Goal: Information Seeking & Learning: Find specific fact

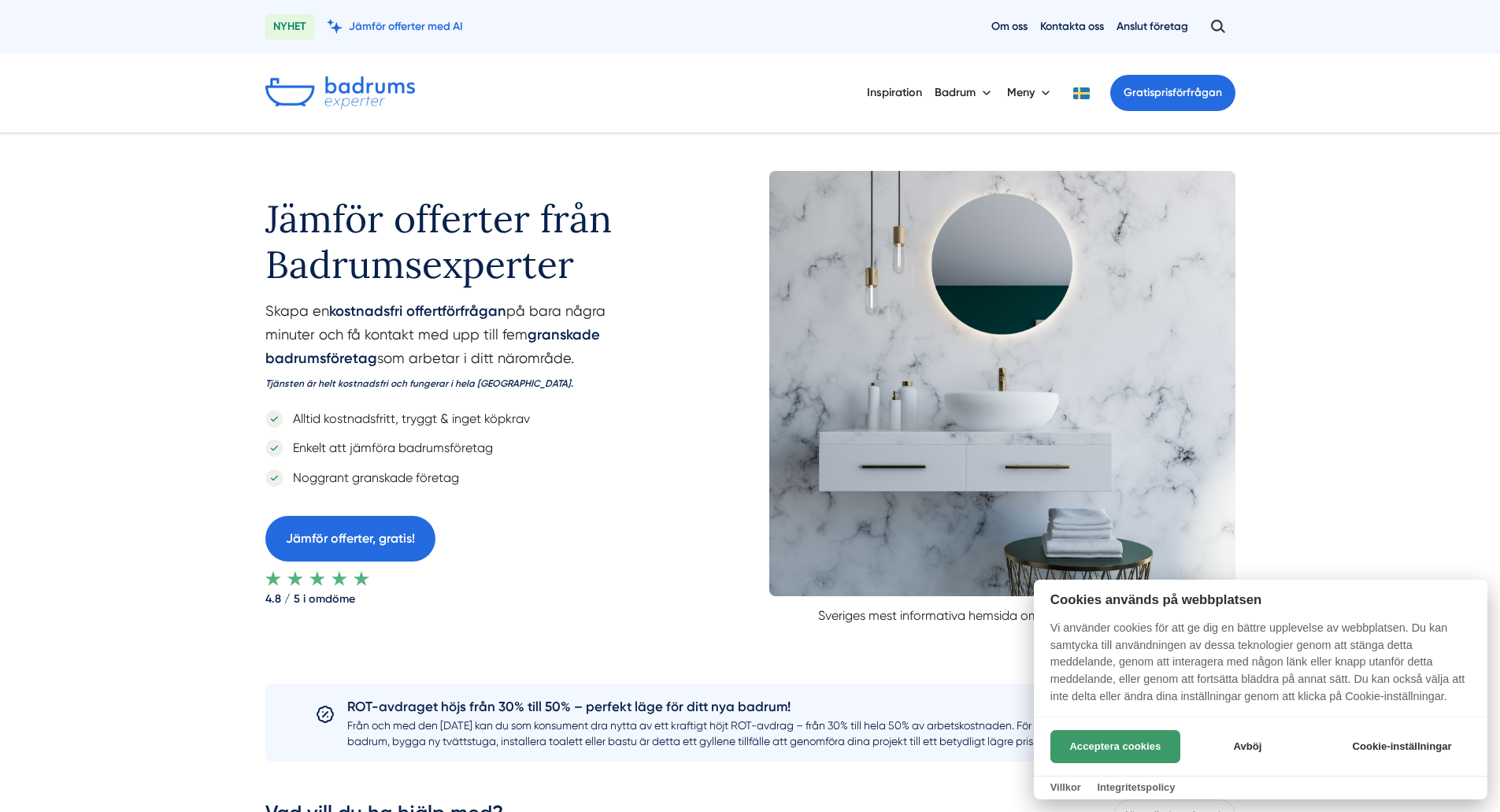
click at [1121, 745] on button "Acceptera cookies" at bounding box center [1116, 746] width 130 height 33
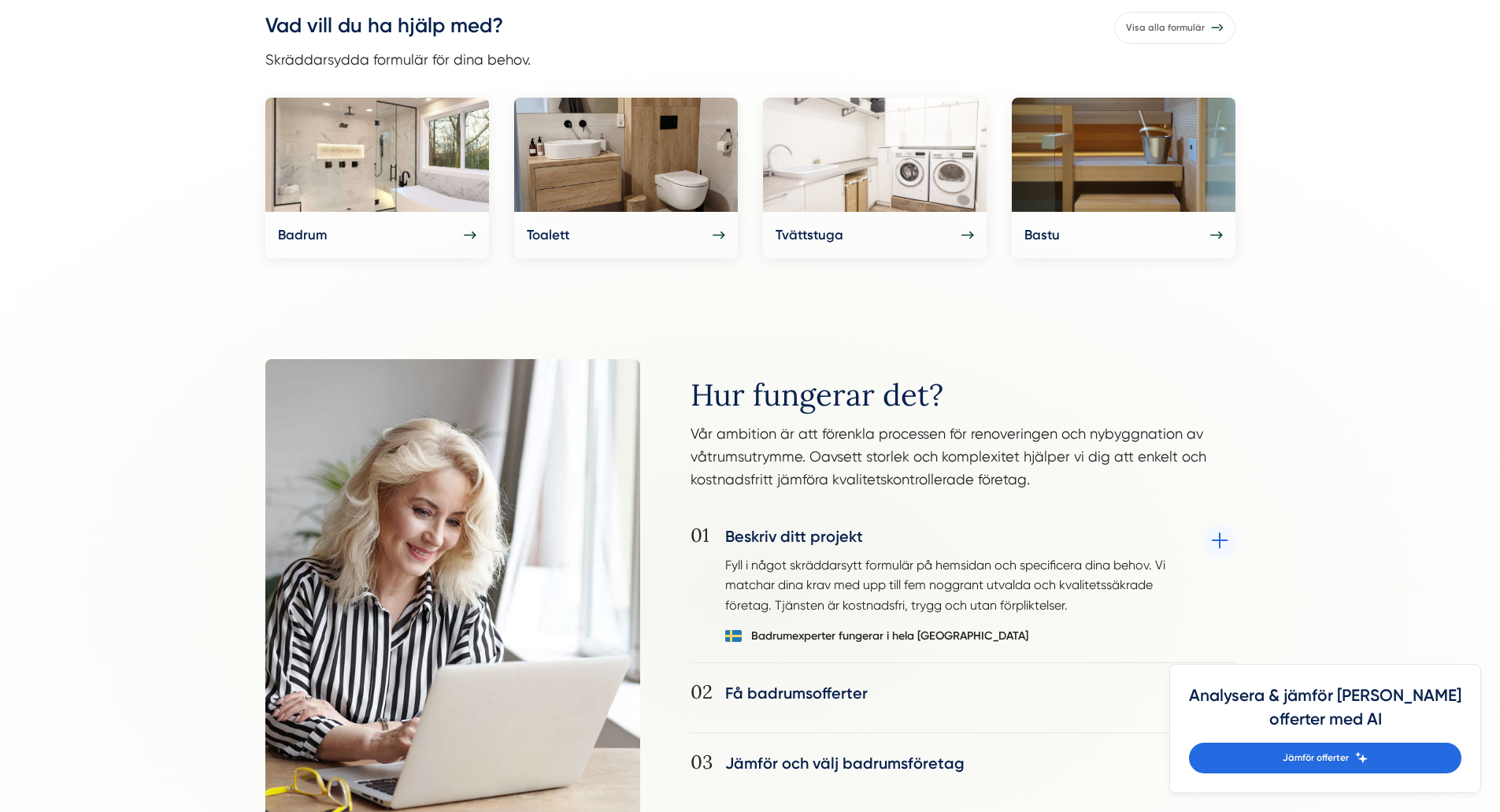
scroll to position [945, 0]
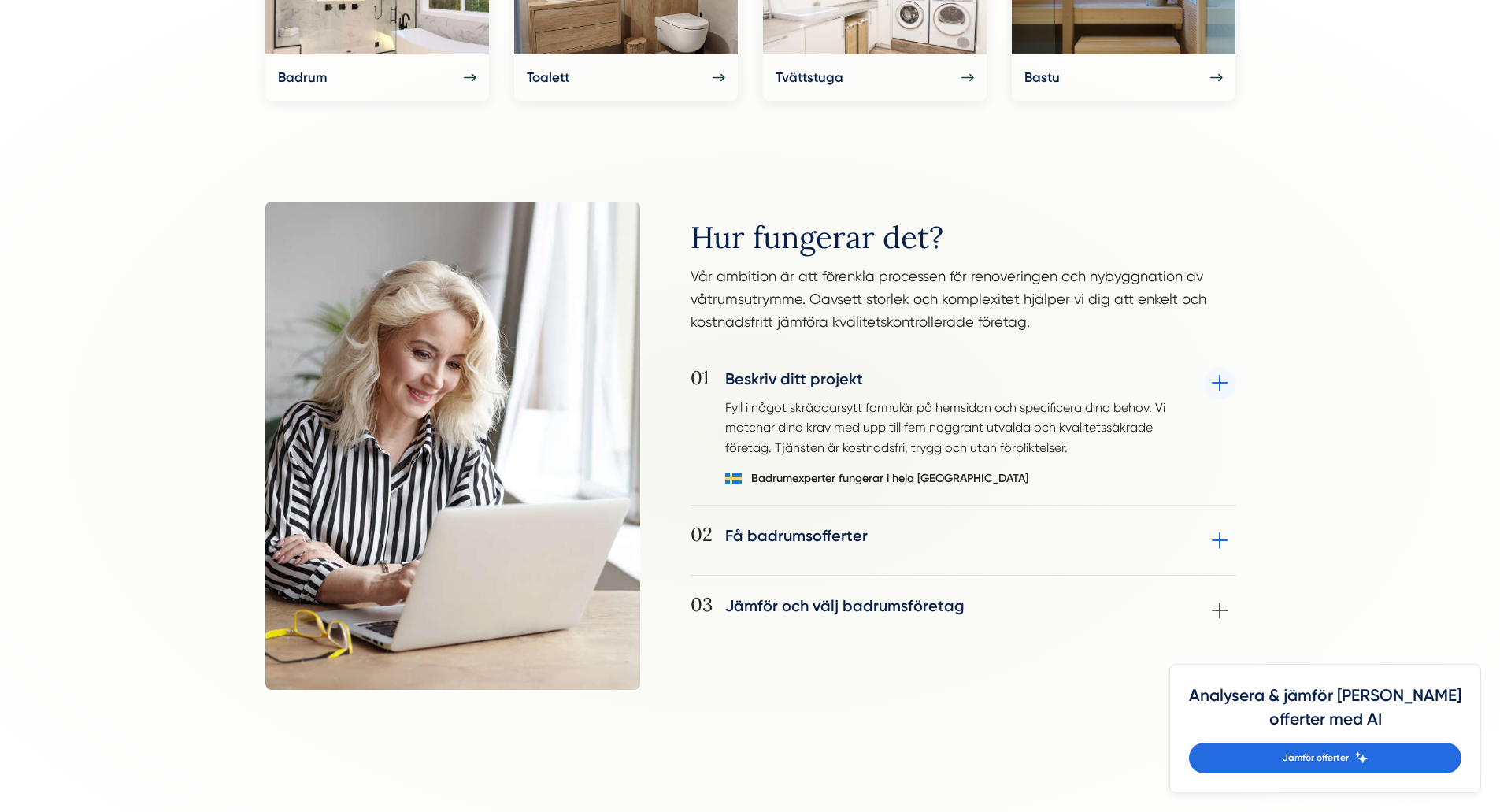
click at [815, 535] on div "02 Få badrumsofferter Utvalda badrumsföretag kontaktar dig vanligtvis inom 24-4…" at bounding box center [964, 549] width 545 height 51
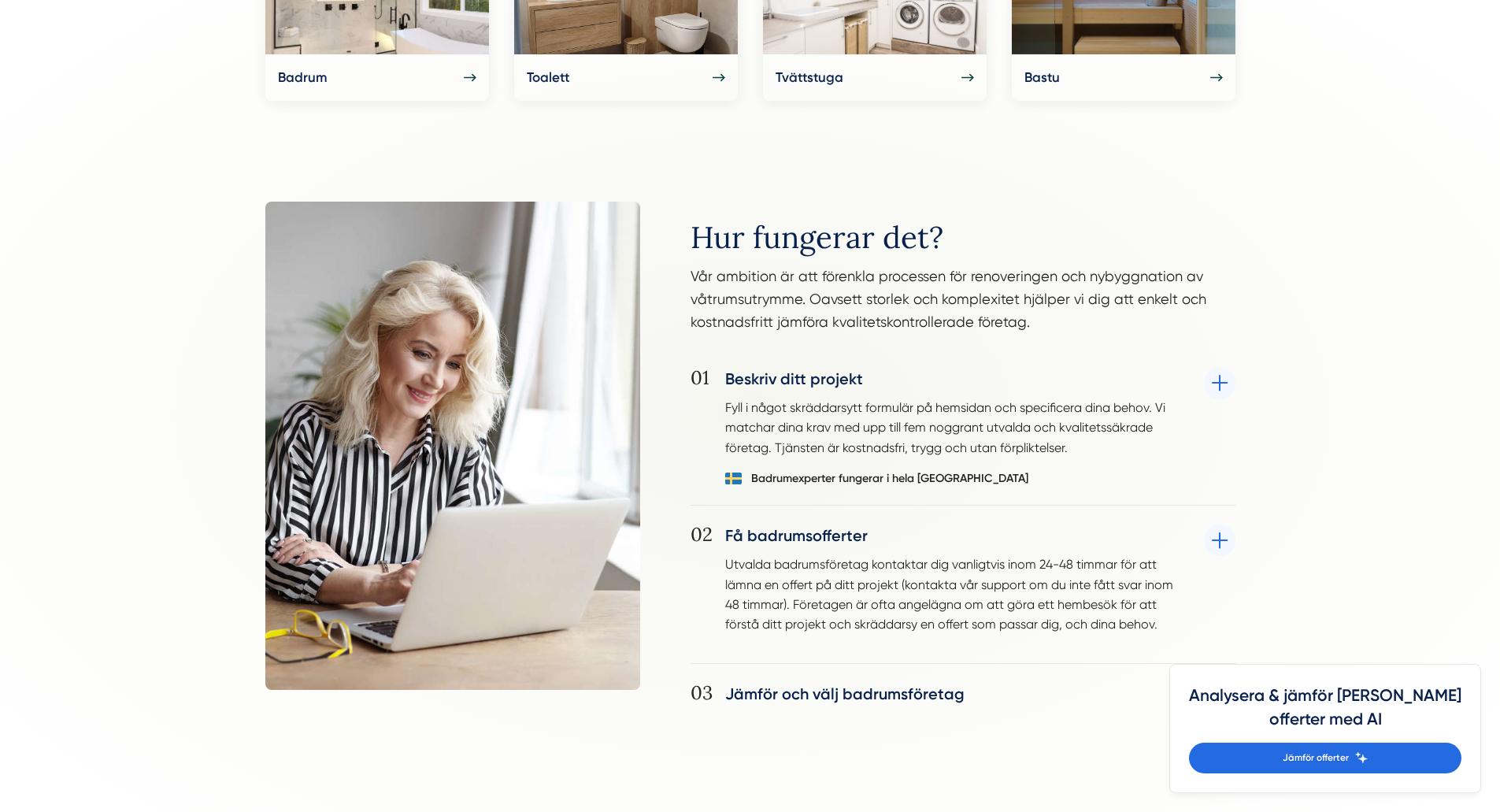
click at [818, 531] on div "02 Få badrumsofferter Utvalda badrumsföretag kontaktar dig vanligtvis inom 24-4…" at bounding box center [964, 593] width 545 height 139
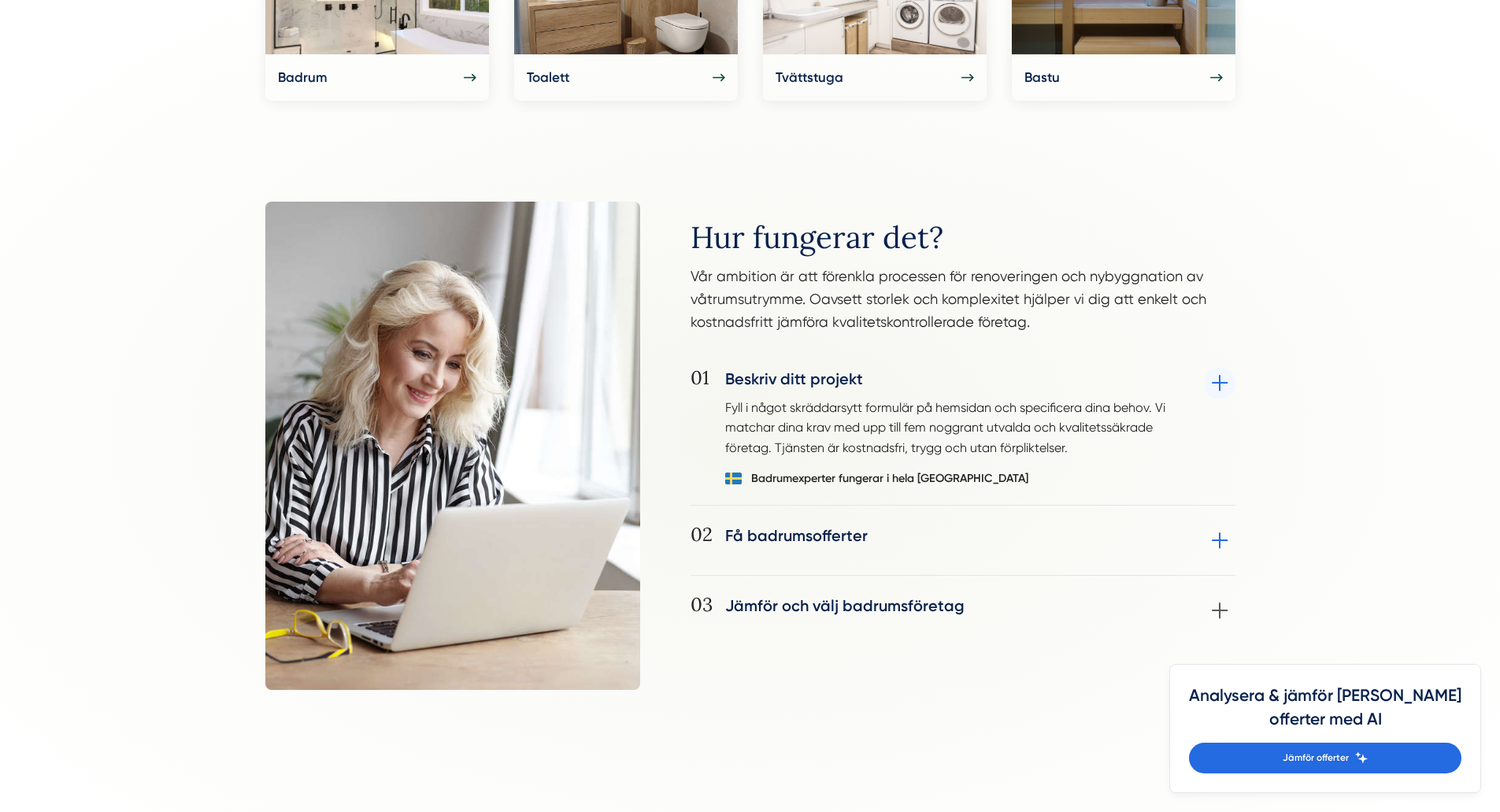
click at [818, 531] on div "02 Få badrumsofferter Utvalda badrumsföretag kontaktar dig vanligtvis inom 24-4…" at bounding box center [964, 549] width 545 height 51
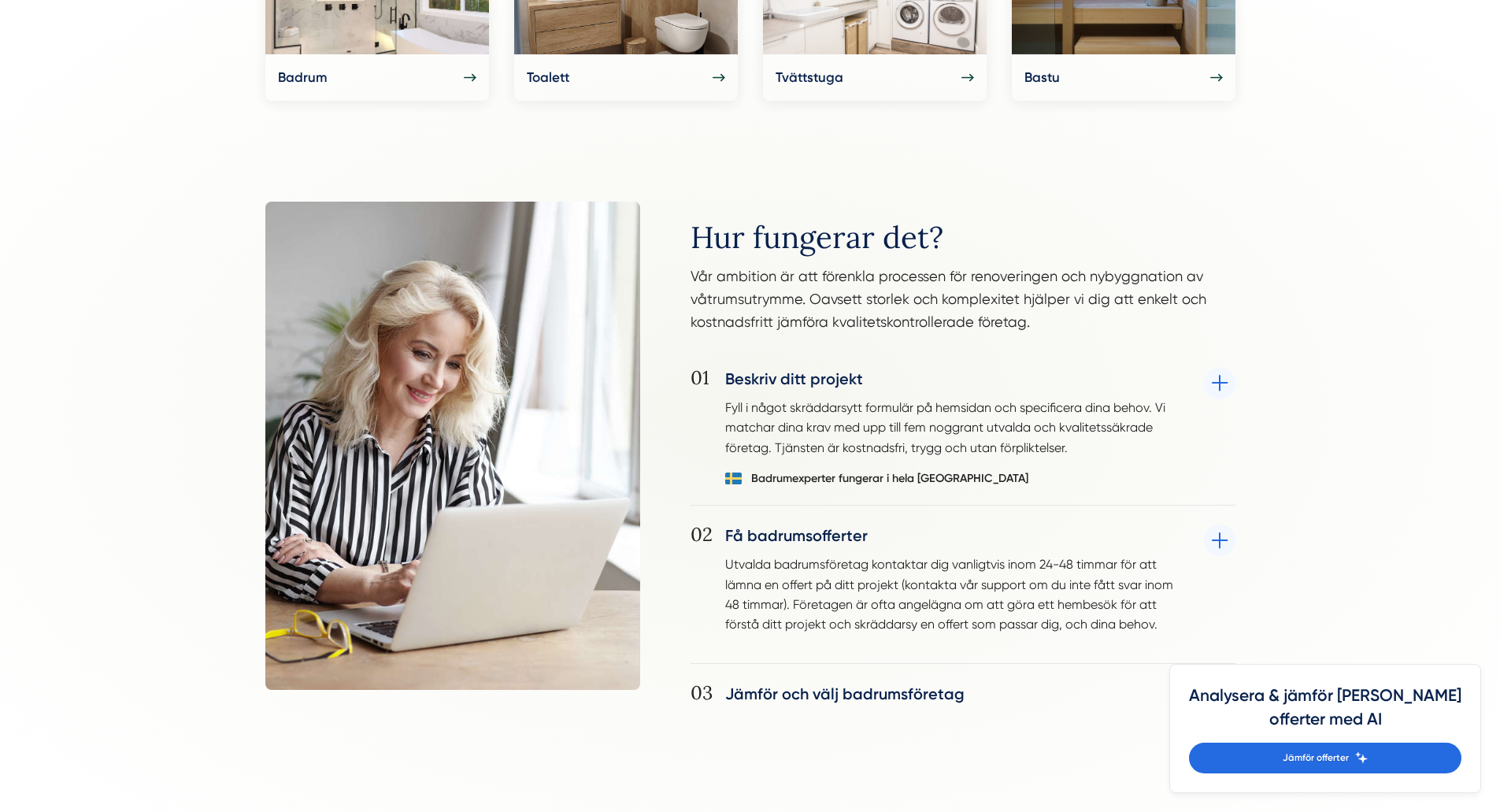
click at [818, 531] on div "02 Få badrumsofferter Utvalda badrumsföretag kontaktar dig vanligtvis inom 24-4…" at bounding box center [964, 593] width 545 height 139
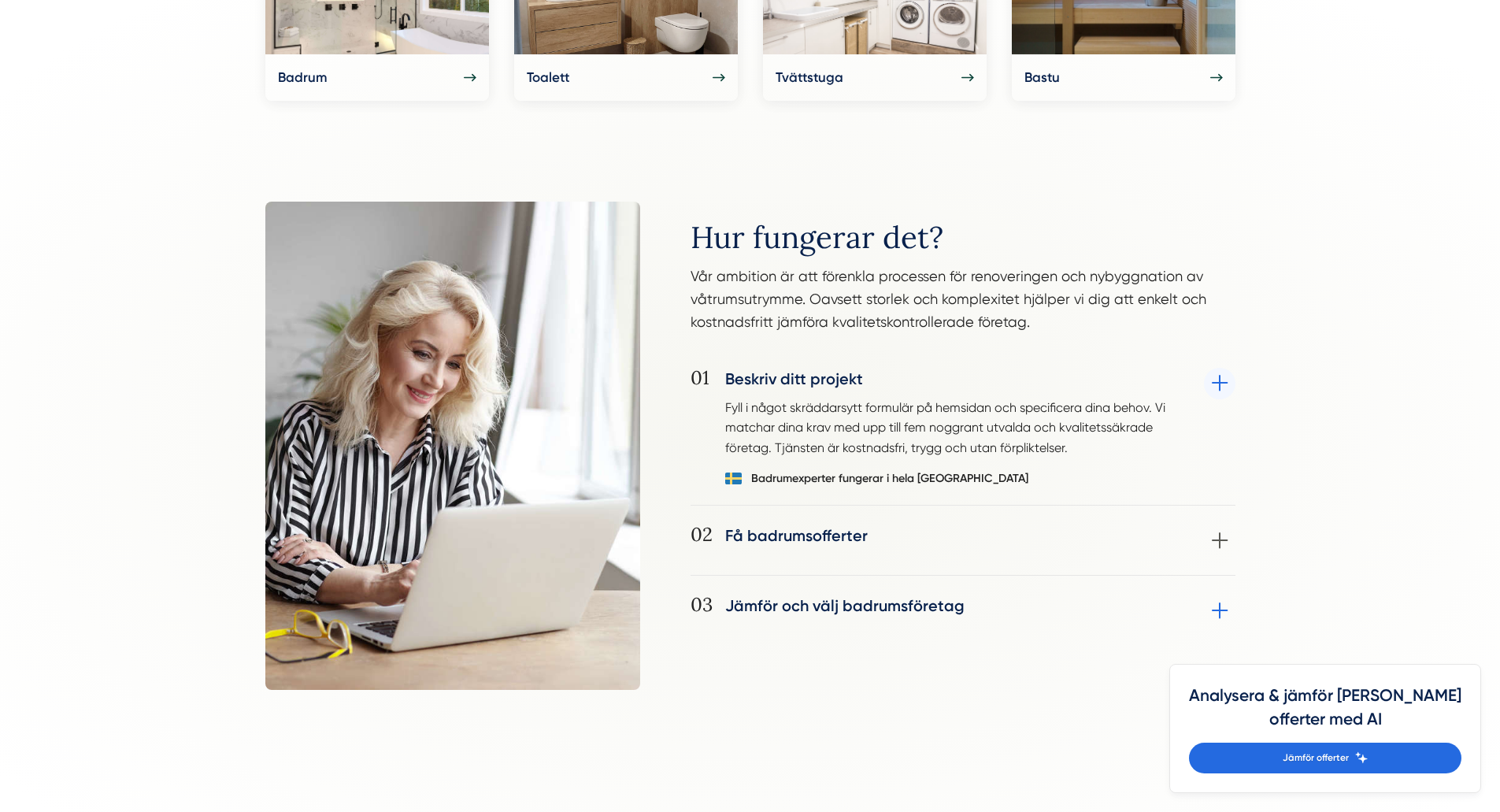
click at [815, 611] on div "03 Jämför och välj badrumsföretag Jämför mottagna offerter och välj det badrums…" at bounding box center [964, 610] width 545 height 32
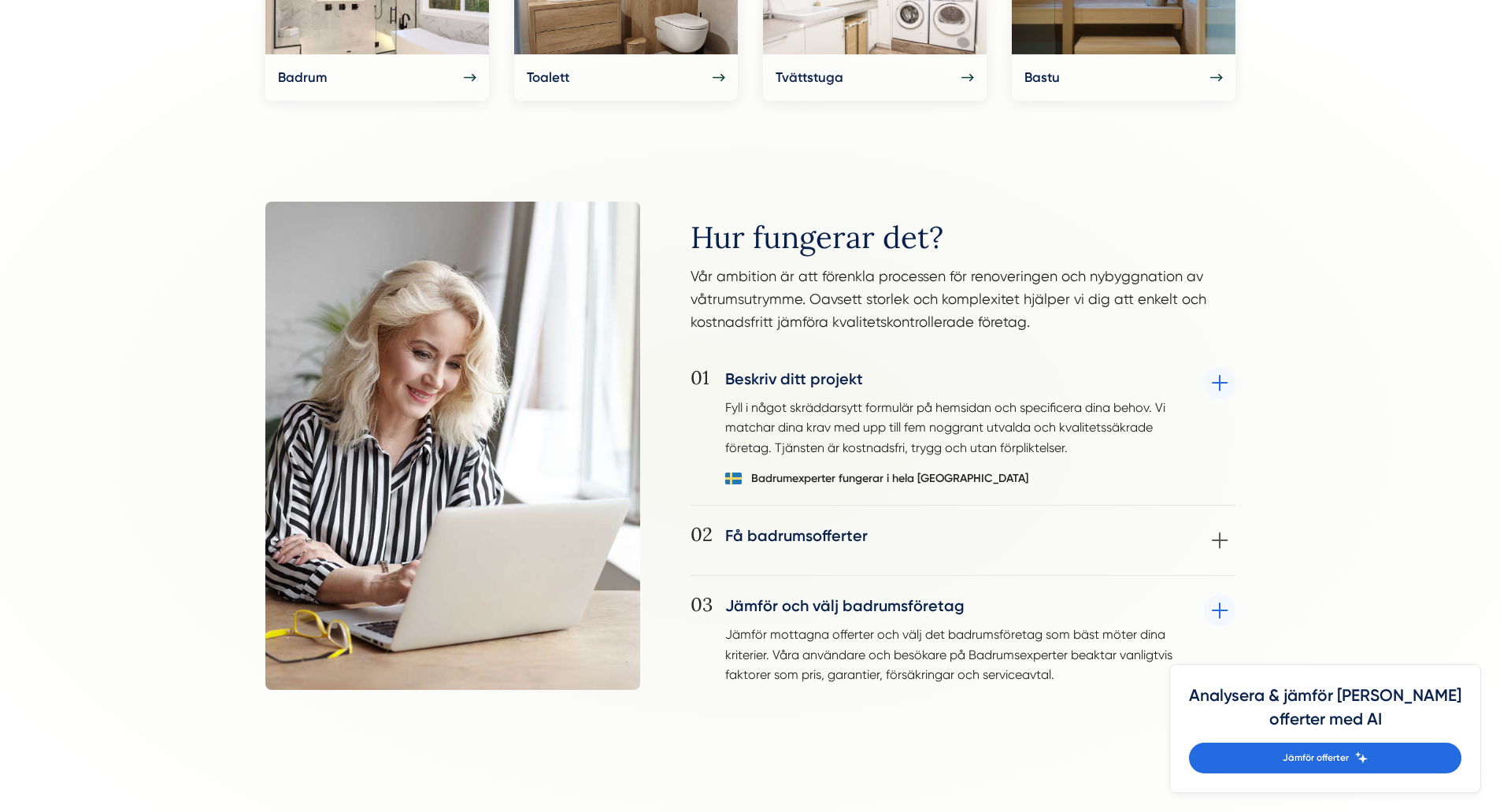
click at [815, 611] on div "03 Jämför och välj badrumsföretag Jämför mottagna offerter och välj det badrums…" at bounding box center [964, 640] width 545 height 89
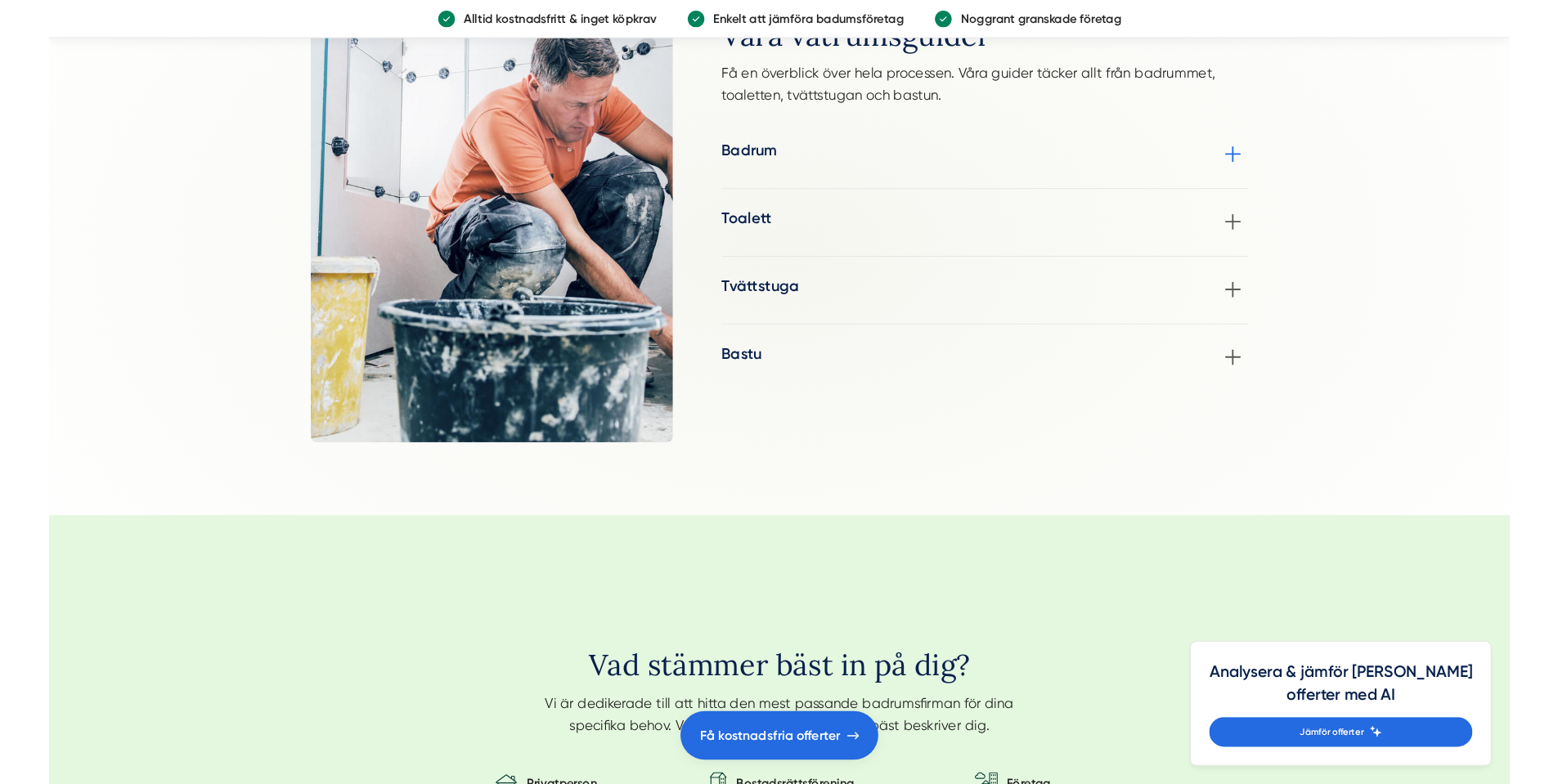
scroll to position [2126, 0]
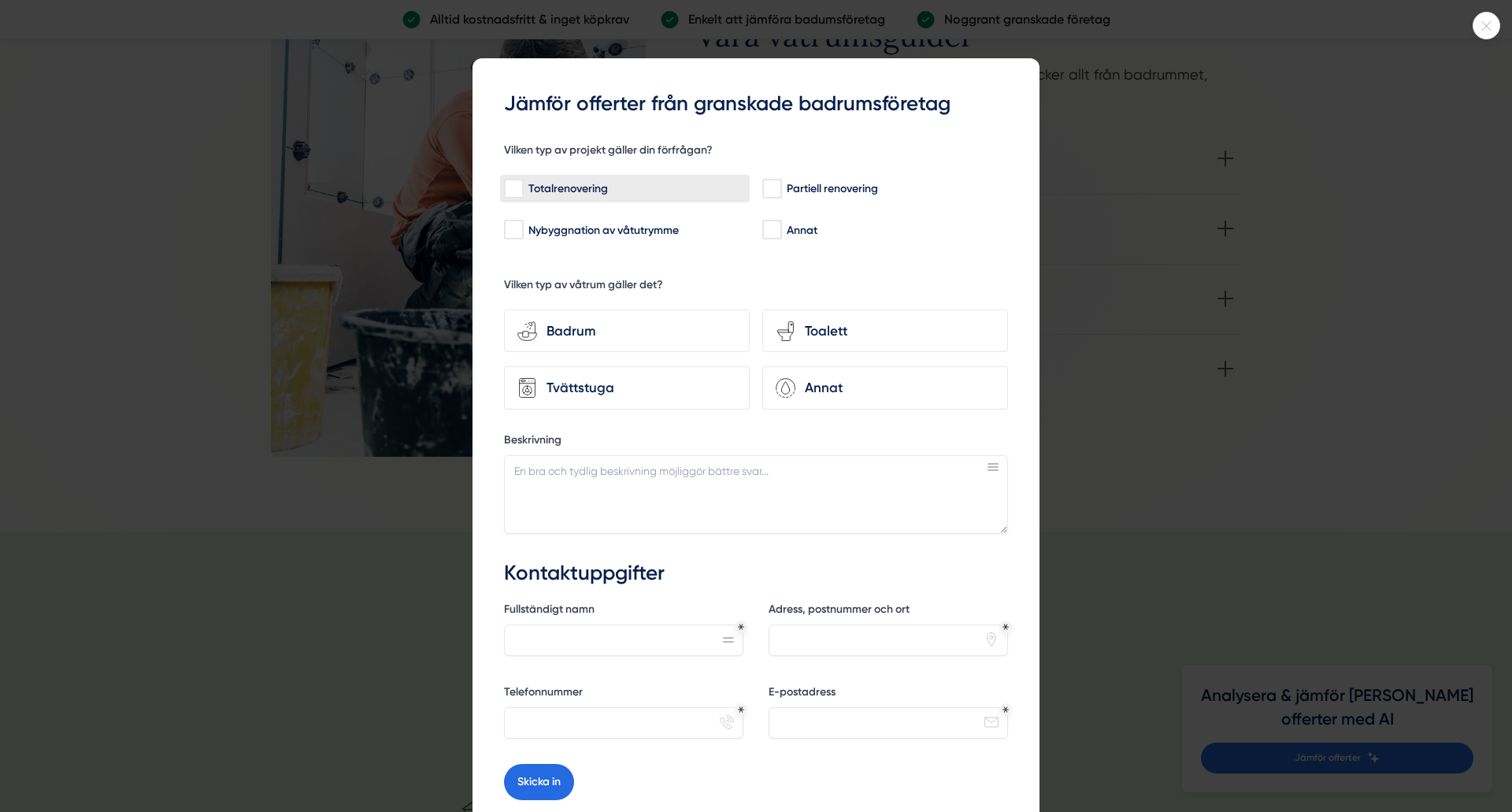
click at [522, 191] on div "Totalrenovering" at bounding box center [624, 189] width 242 height 15
click at [522, 191] on input "Totalrenovering" at bounding box center [513, 189] width 18 height 15
checkbox input "true"
click at [577, 328] on div "Badrum" at bounding box center [636, 331] width 199 height 21
click at [0, 0] on input "bathroom-tub-towel Badrum" at bounding box center [0, 0] width 0 height 0
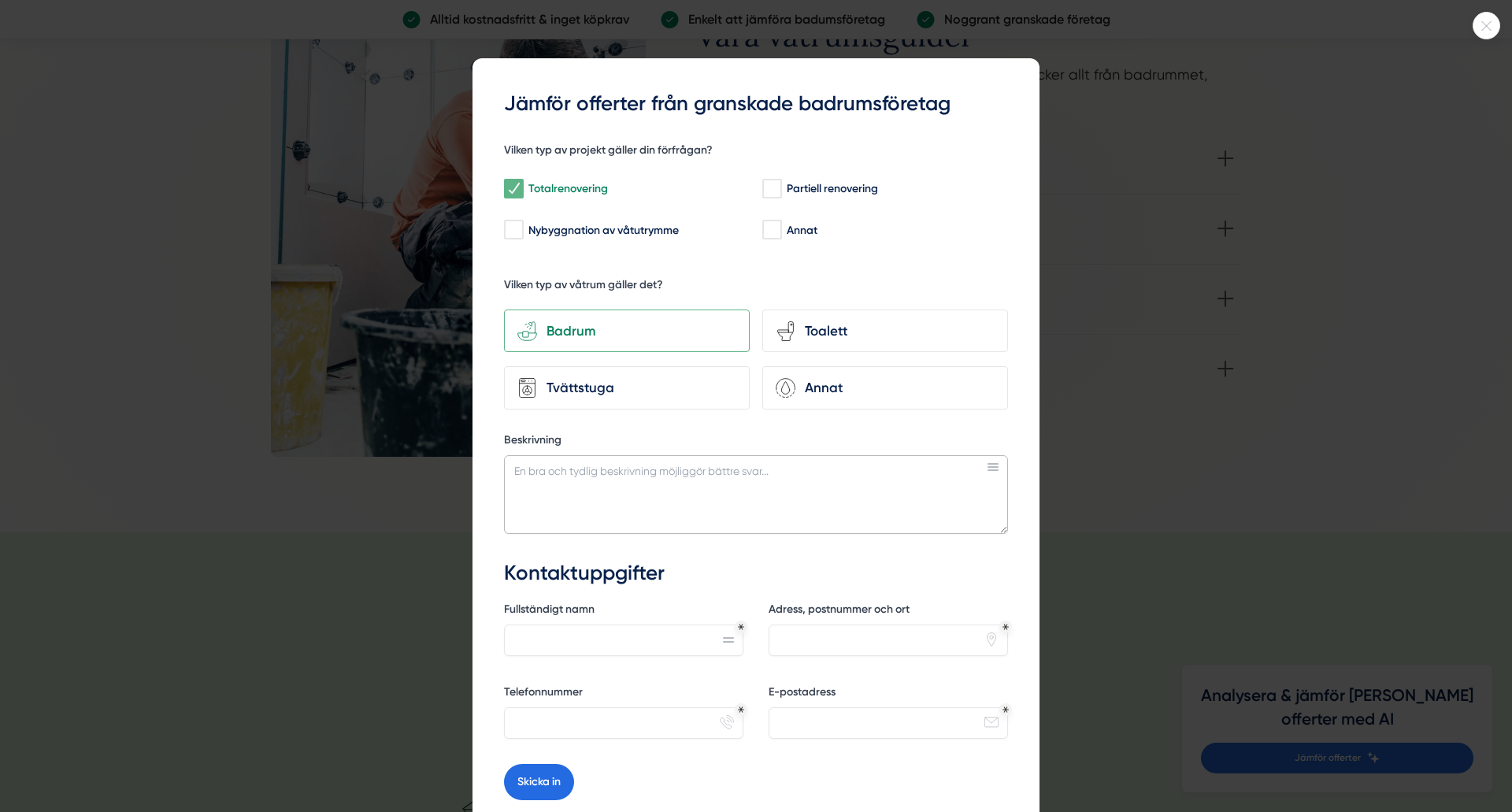
click at [610, 482] on textarea "Beskrivning" at bounding box center [755, 494] width 504 height 79
click at [197, 217] on div at bounding box center [756, 406] width 1512 height 812
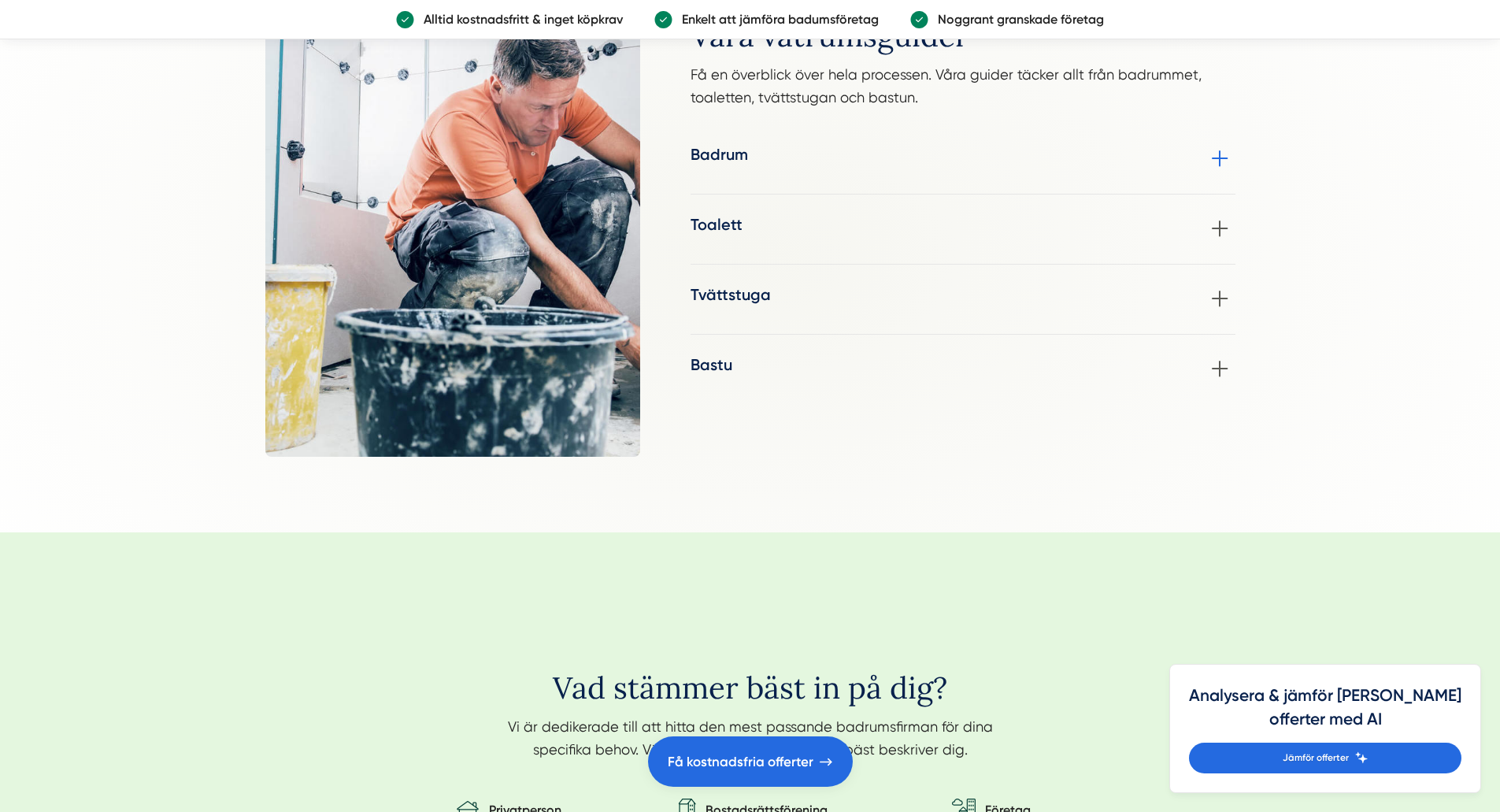
scroll to position [1811, 0]
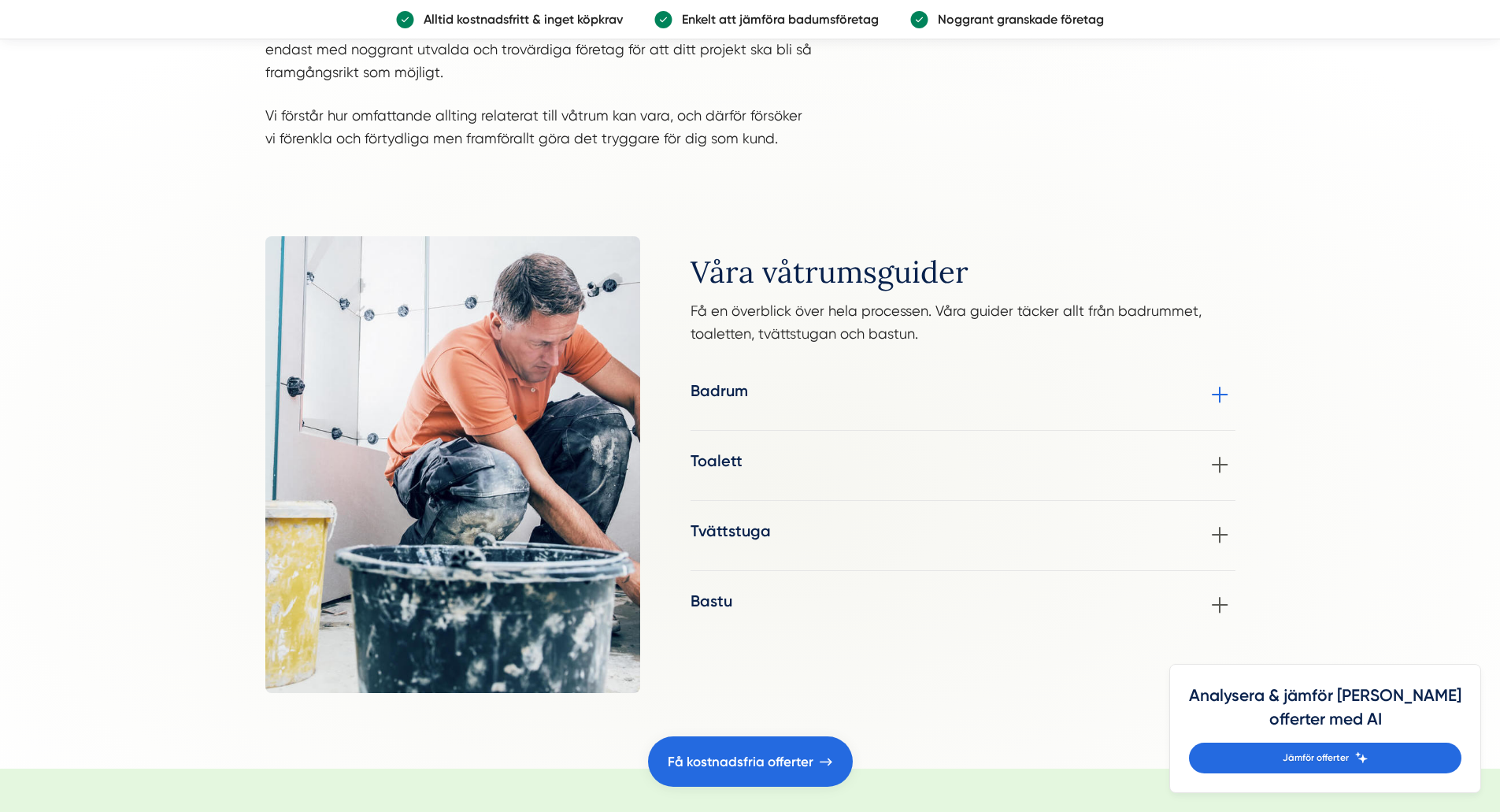
click at [727, 388] on h3 "Badrum" at bounding box center [719, 390] width 58 height 22
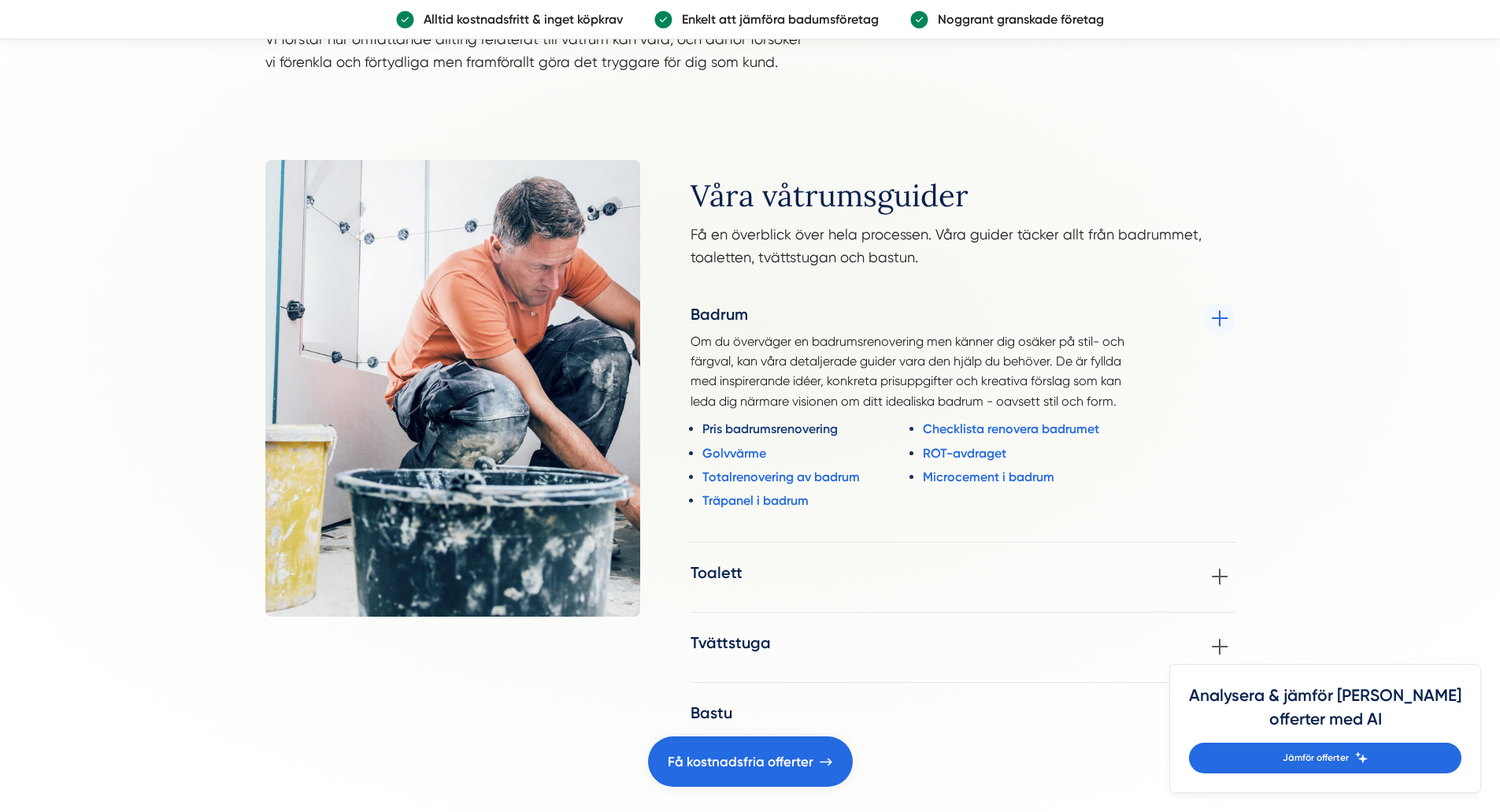
scroll to position [1889, 0]
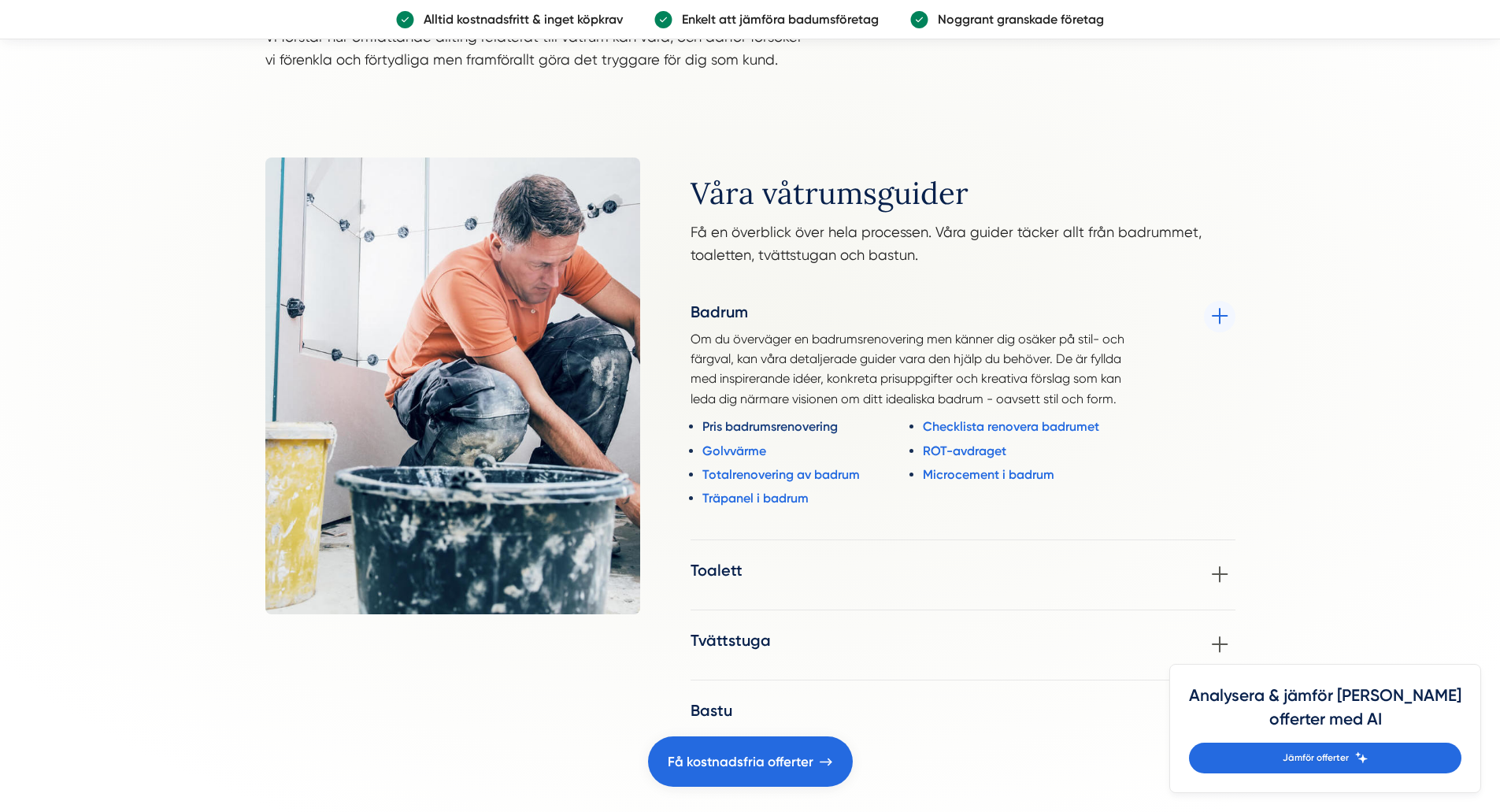
click at [799, 426] on link "Pris badrumsrenovering" at bounding box center [811, 426] width 217 height 20
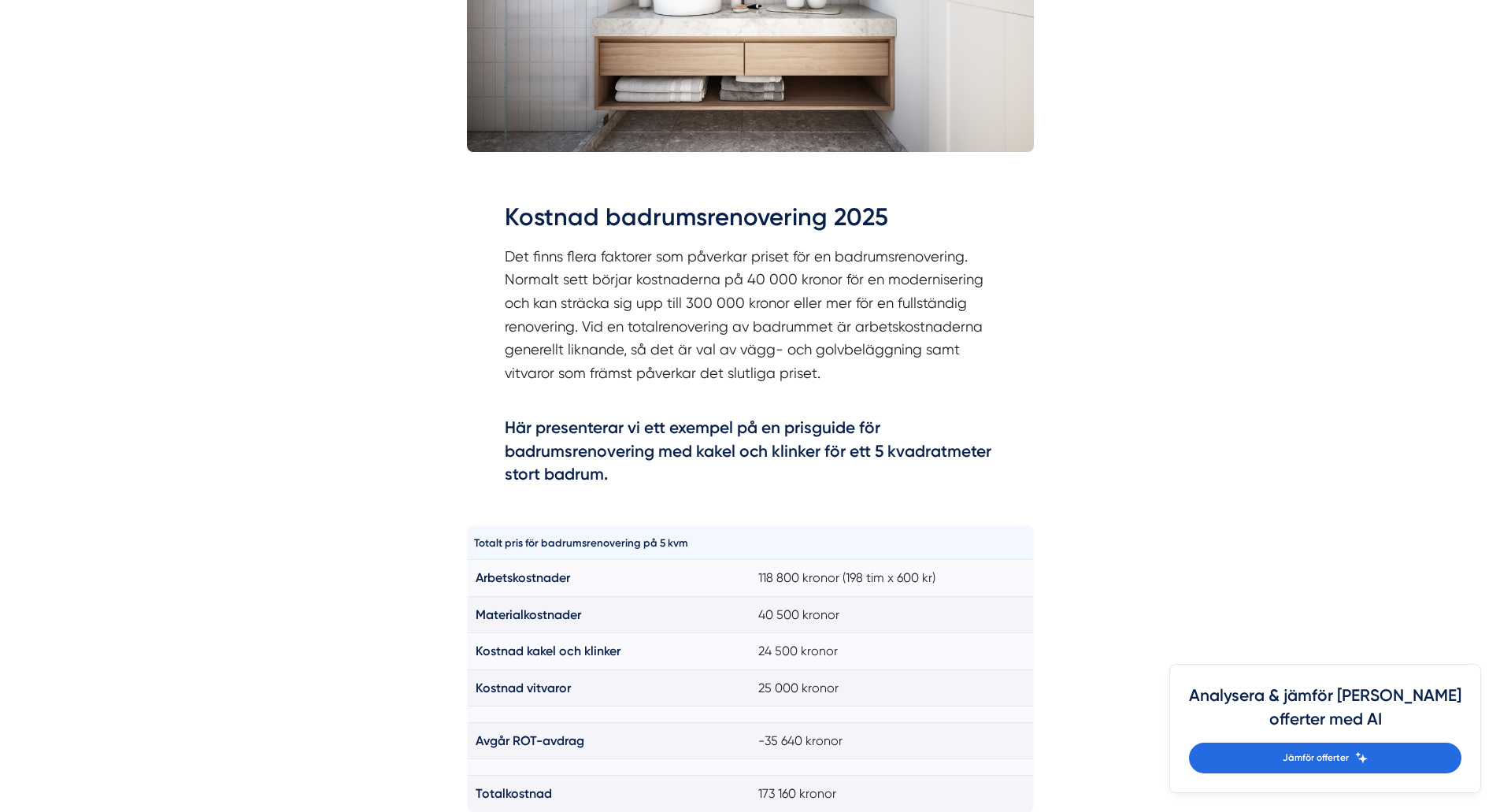
scroll to position [788, 0]
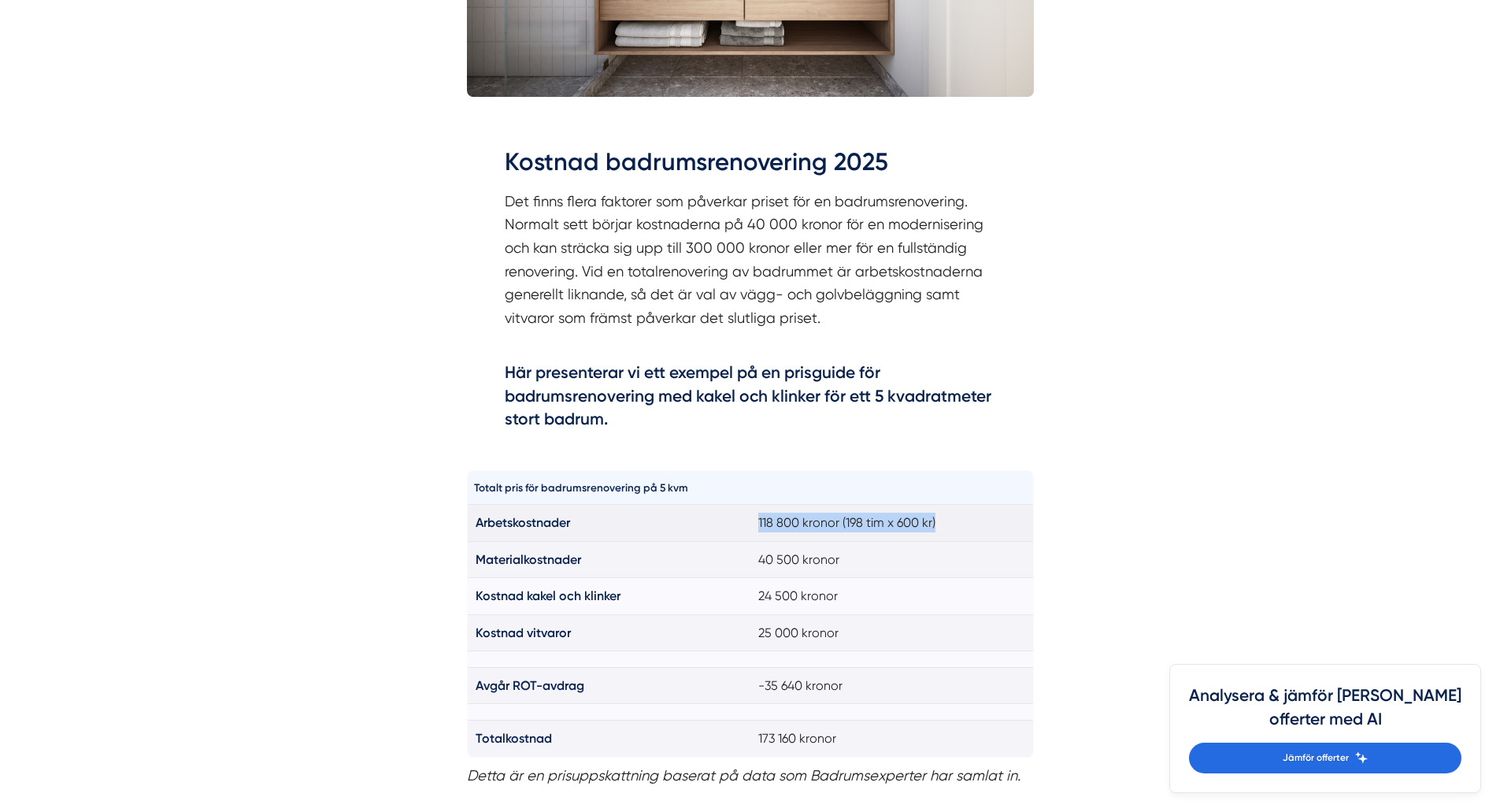
drag, startPoint x: 760, startPoint y: 522, endPoint x: 950, endPoint y: 532, distance: 190.3
click at [950, 532] on td "118 800 kronor (198 tim x 600 kr)" at bounding box center [892, 522] width 283 height 37
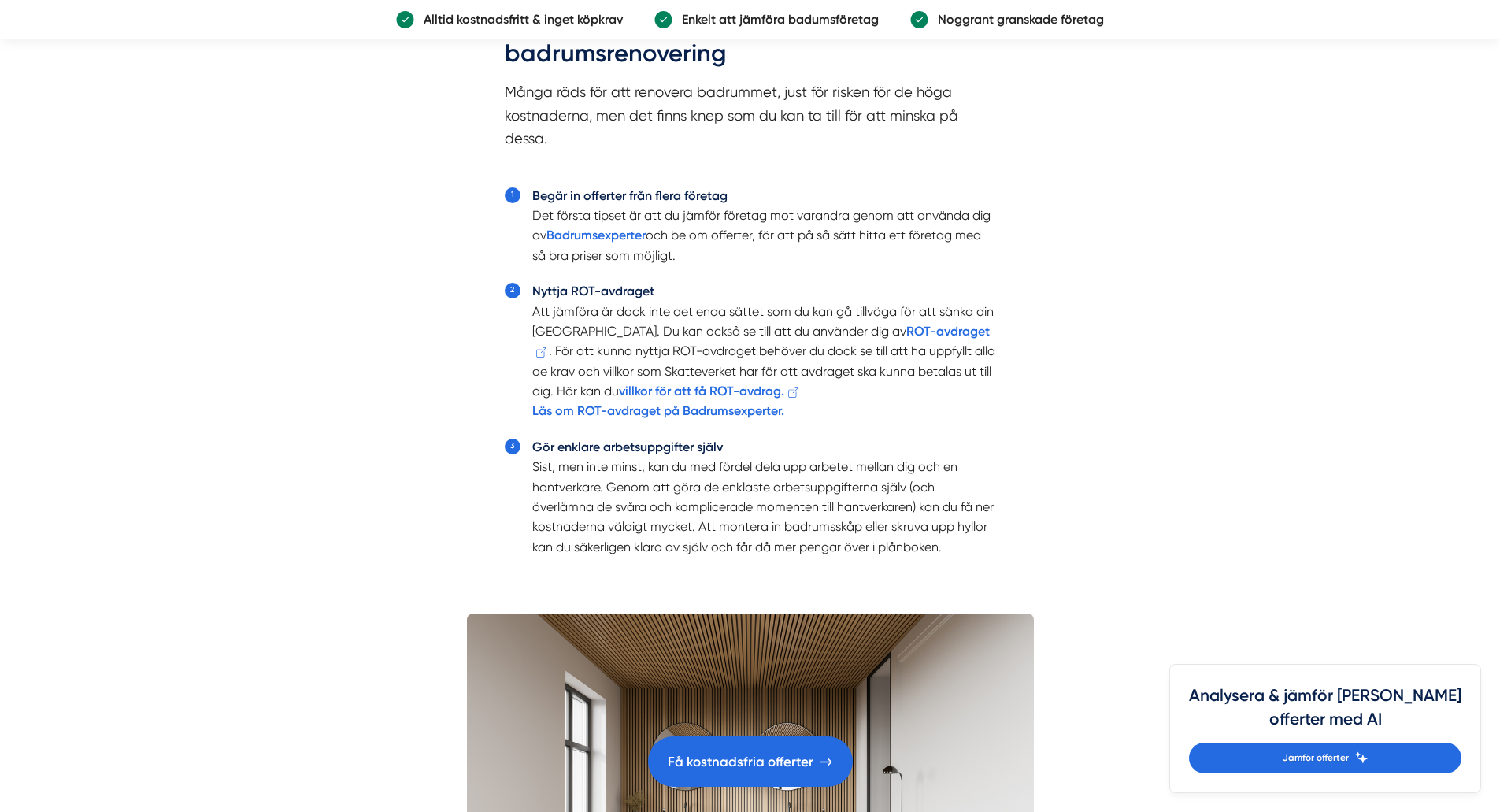
scroll to position [3621, 0]
